Goal: Participate in discussion: Engage in conversation with other users on a specific topic

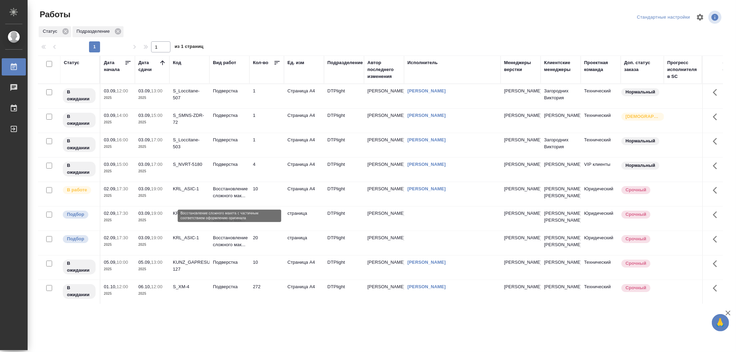
click at [231, 199] on p "Восстановление сложного мак..." at bounding box center [229, 193] width 33 height 14
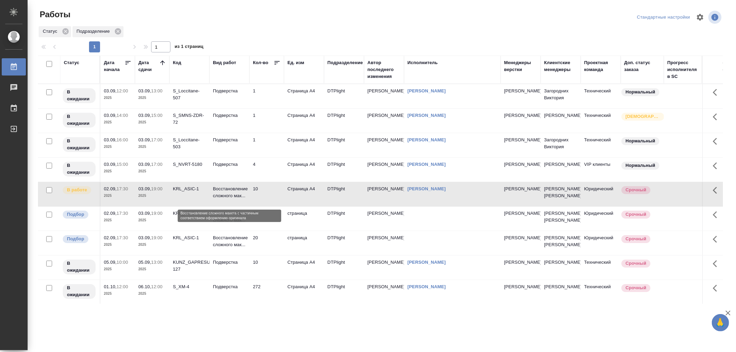
click at [231, 199] on p "Восстановление сложного мак..." at bounding box center [229, 193] width 33 height 14
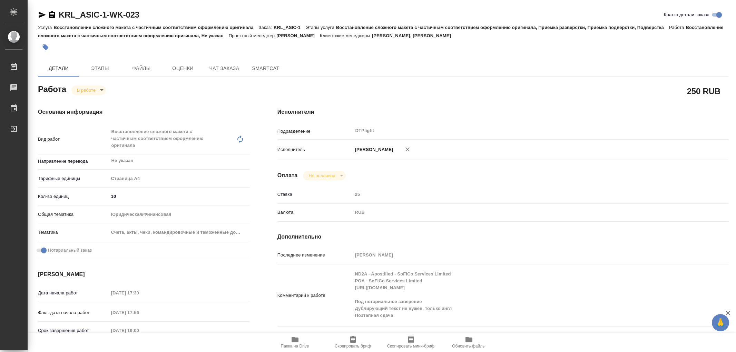
type textarea "x"
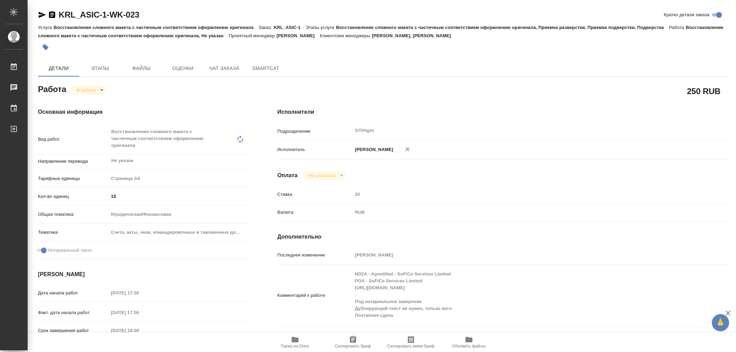
type textarea "x"
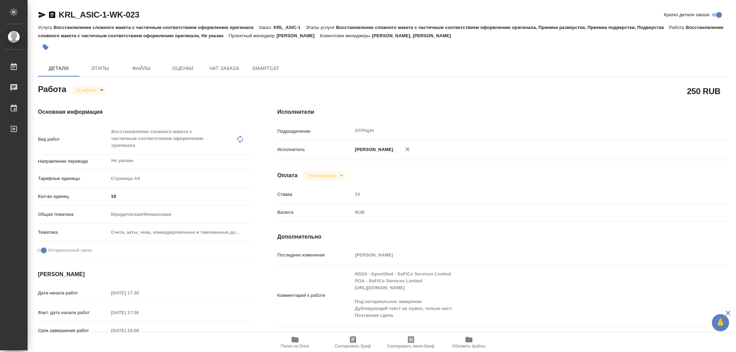
type textarea "x"
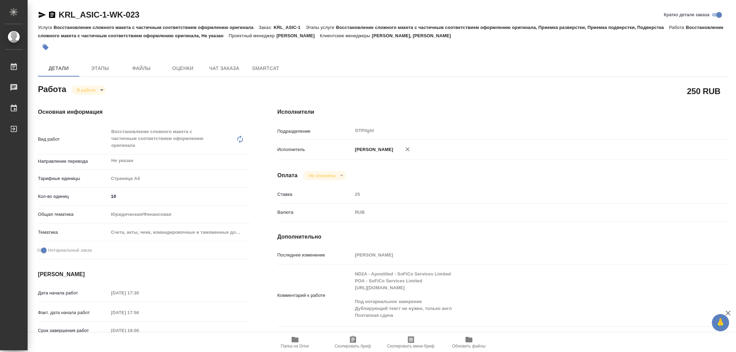
type textarea "x"
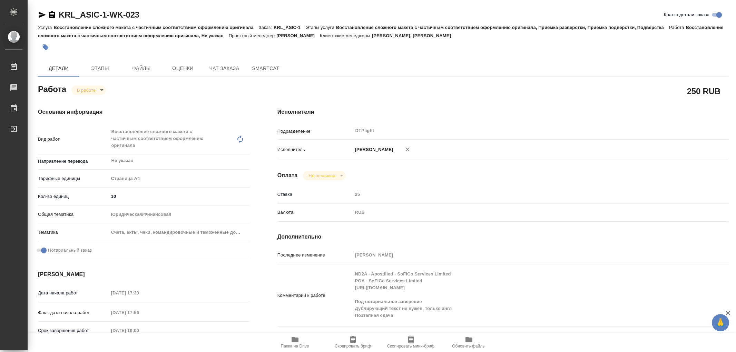
type textarea "x"
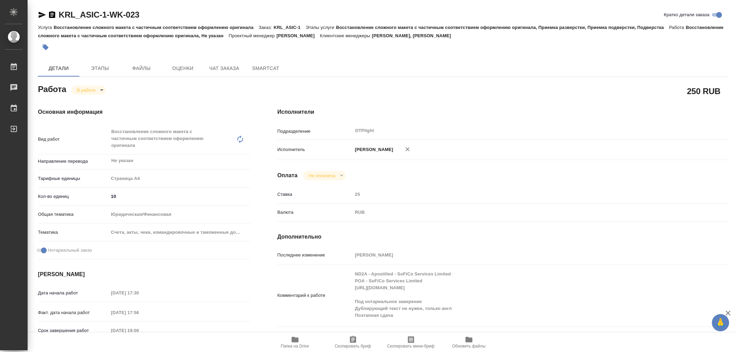
type textarea "x"
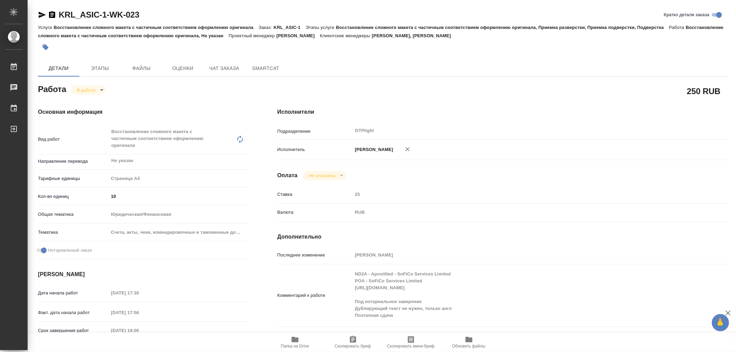
type textarea "x"
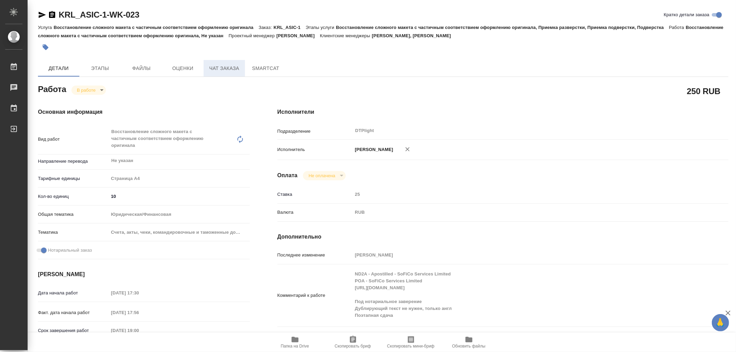
click at [218, 70] on span "Чат заказа" at bounding box center [224, 68] width 33 height 9
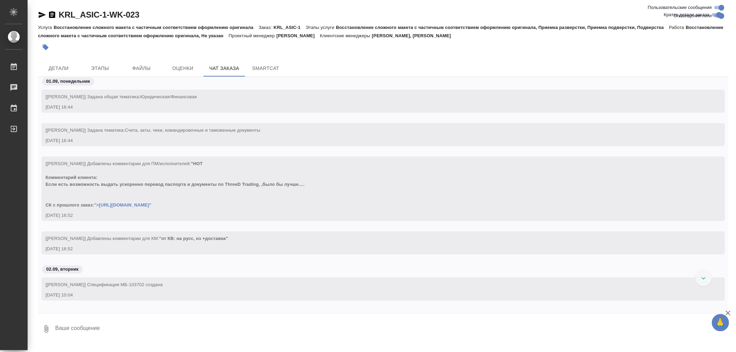
scroll to position [2179, 0]
